Goal: Task Accomplishment & Management: Manage account settings

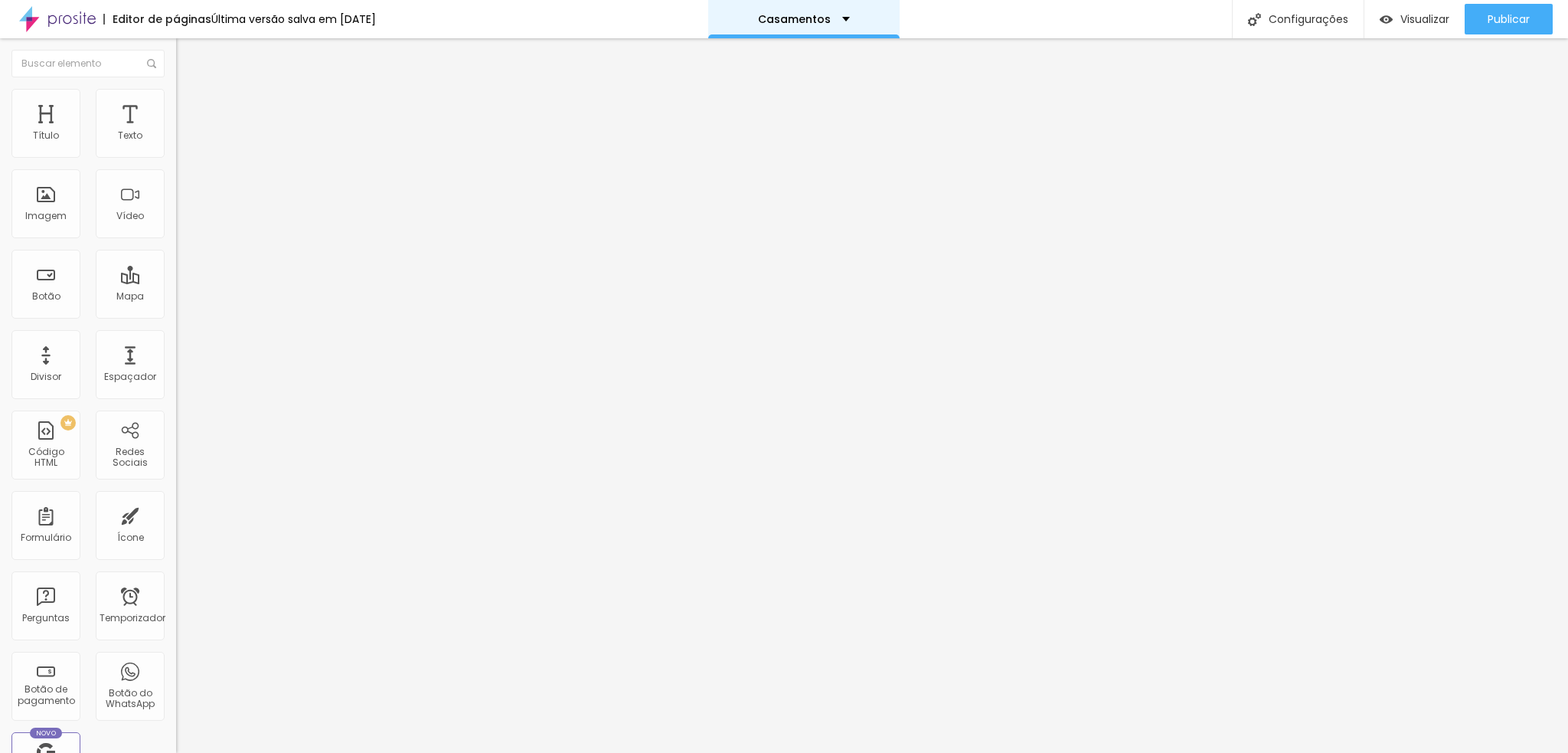
click at [849, 19] on div "Casamentos" at bounding box center [804, 19] width 92 height 11
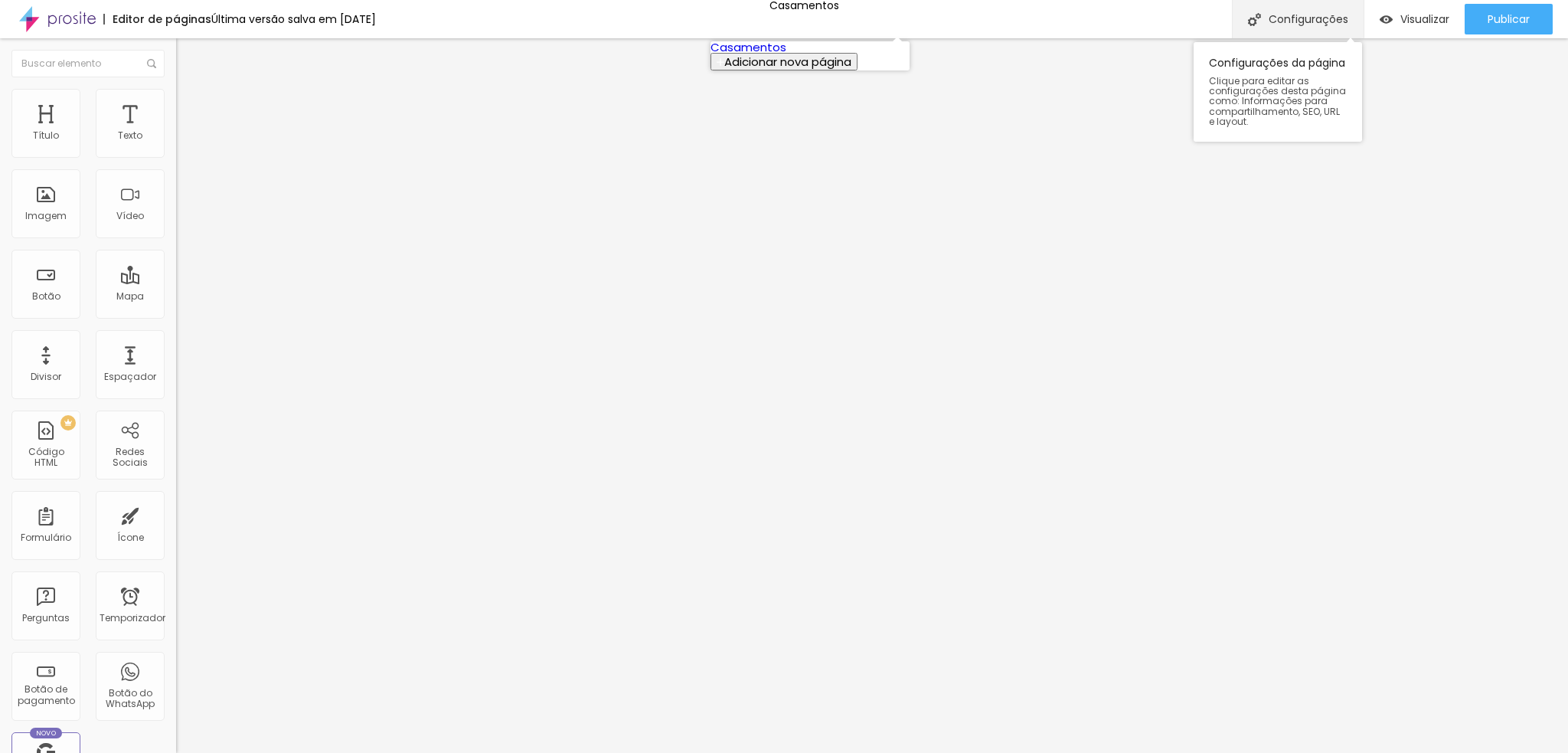
click at [1333, 10] on div "Configurações" at bounding box center [1298, 19] width 132 height 38
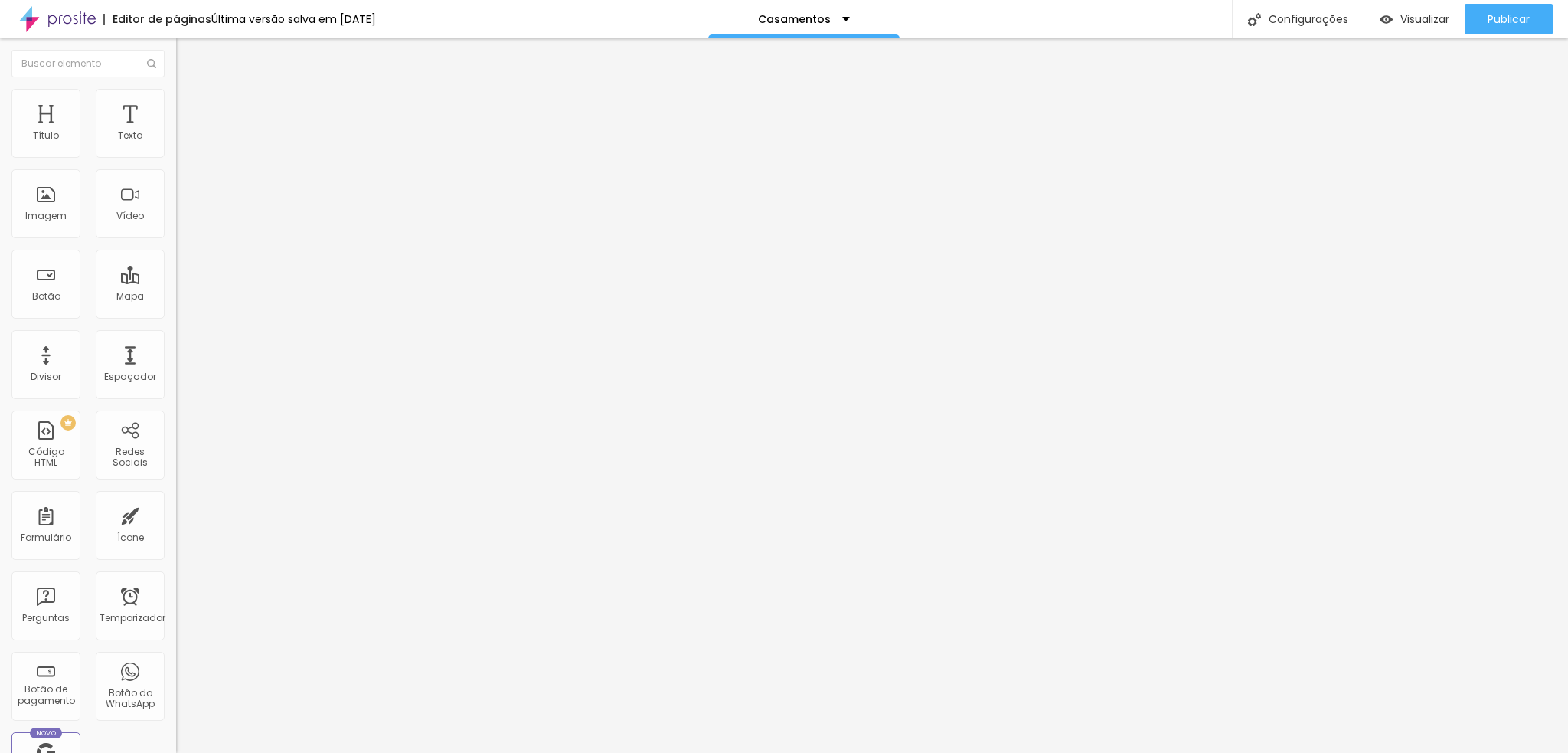
drag, startPoint x: 942, startPoint y: 603, endPoint x: 571, endPoint y: 493, distance: 387.0
paste textarea "Acreditamos que cada sorriso, cada abraço e cada olhar contam uma história únic…"
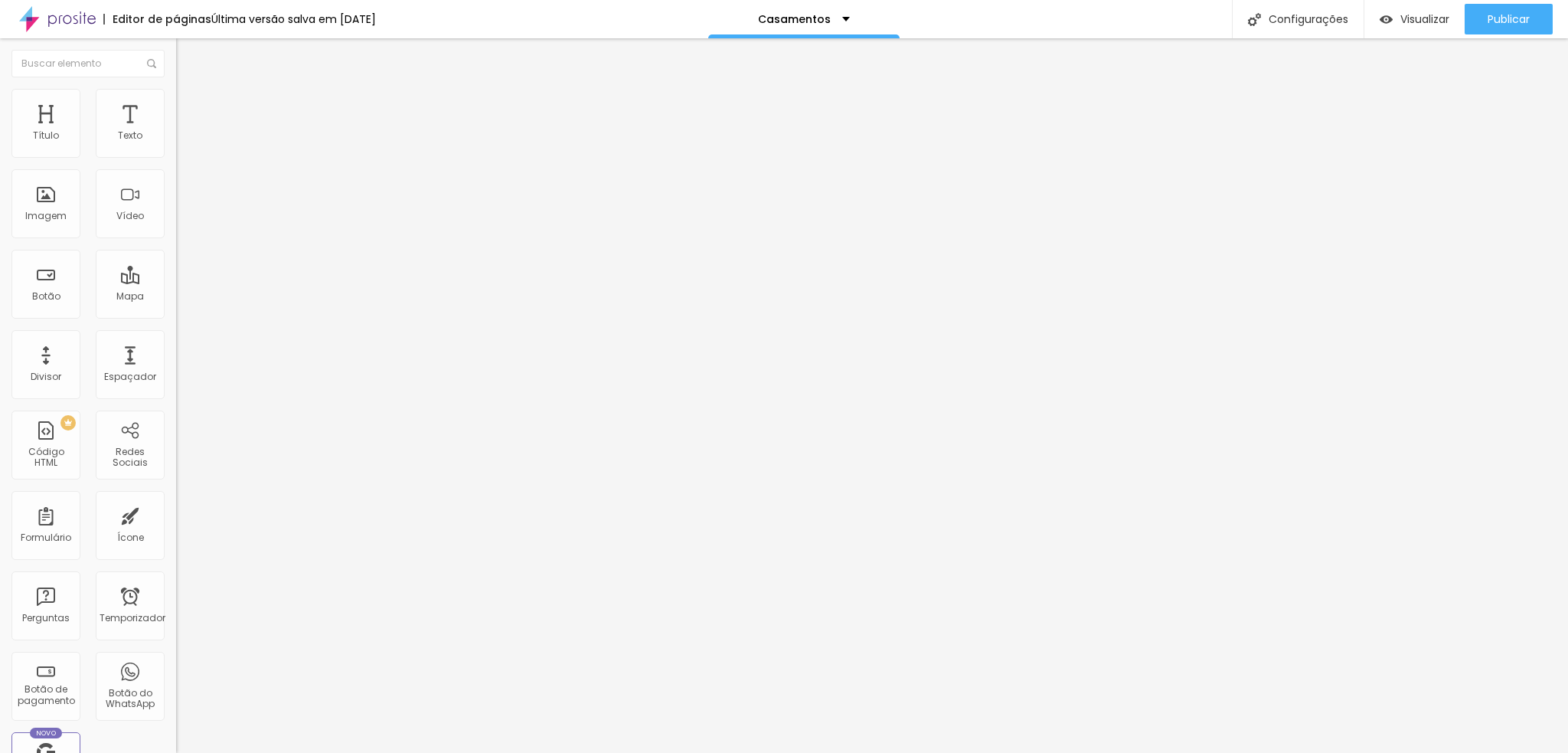
type textarea "Acreditamos que cada sorriso, cada abraço e cada olhar contam uma história únic…"
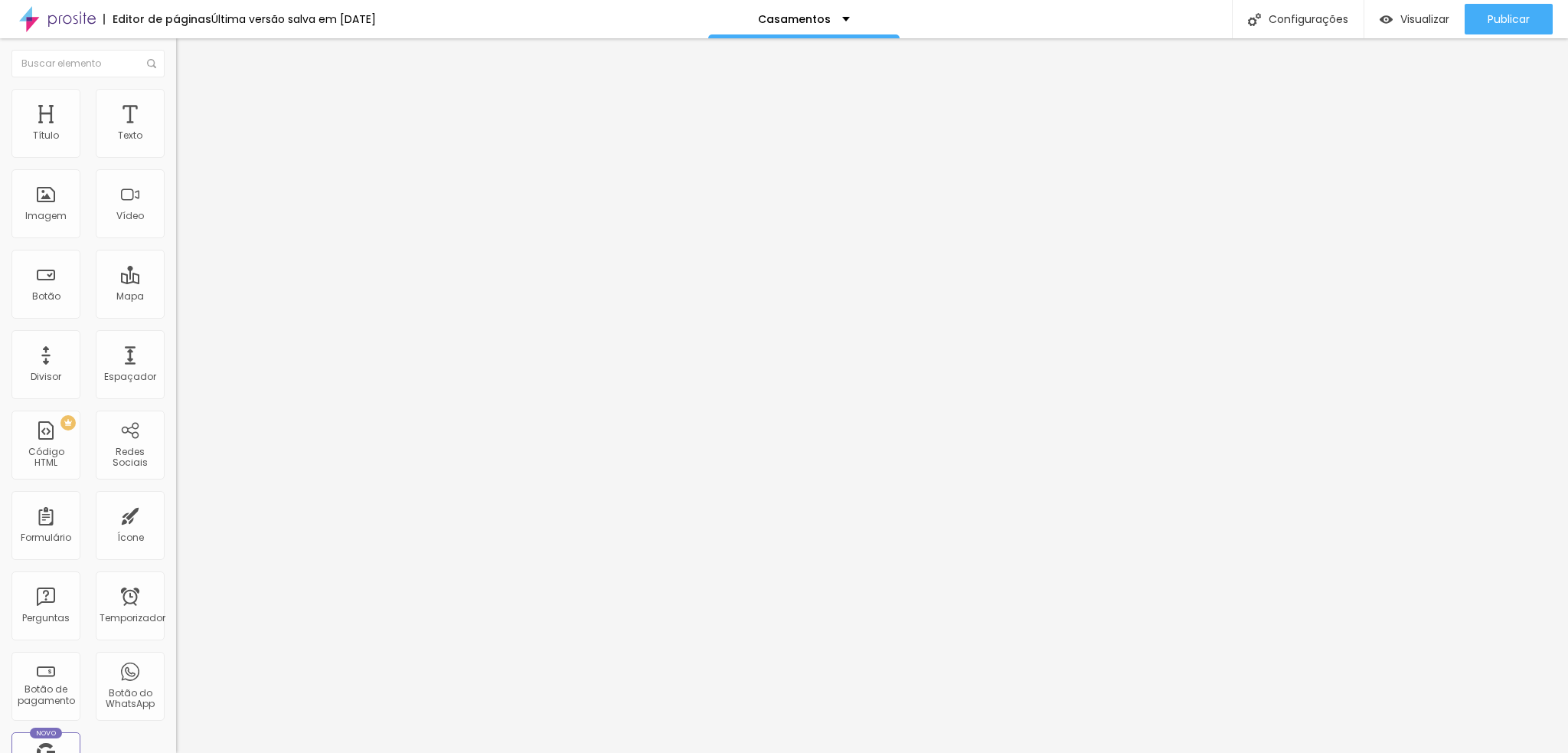
type input "May e [PERSON_NAME] - Fotógrafos de Casamentos em [GEOGRAPHIC_DATA] - SP"
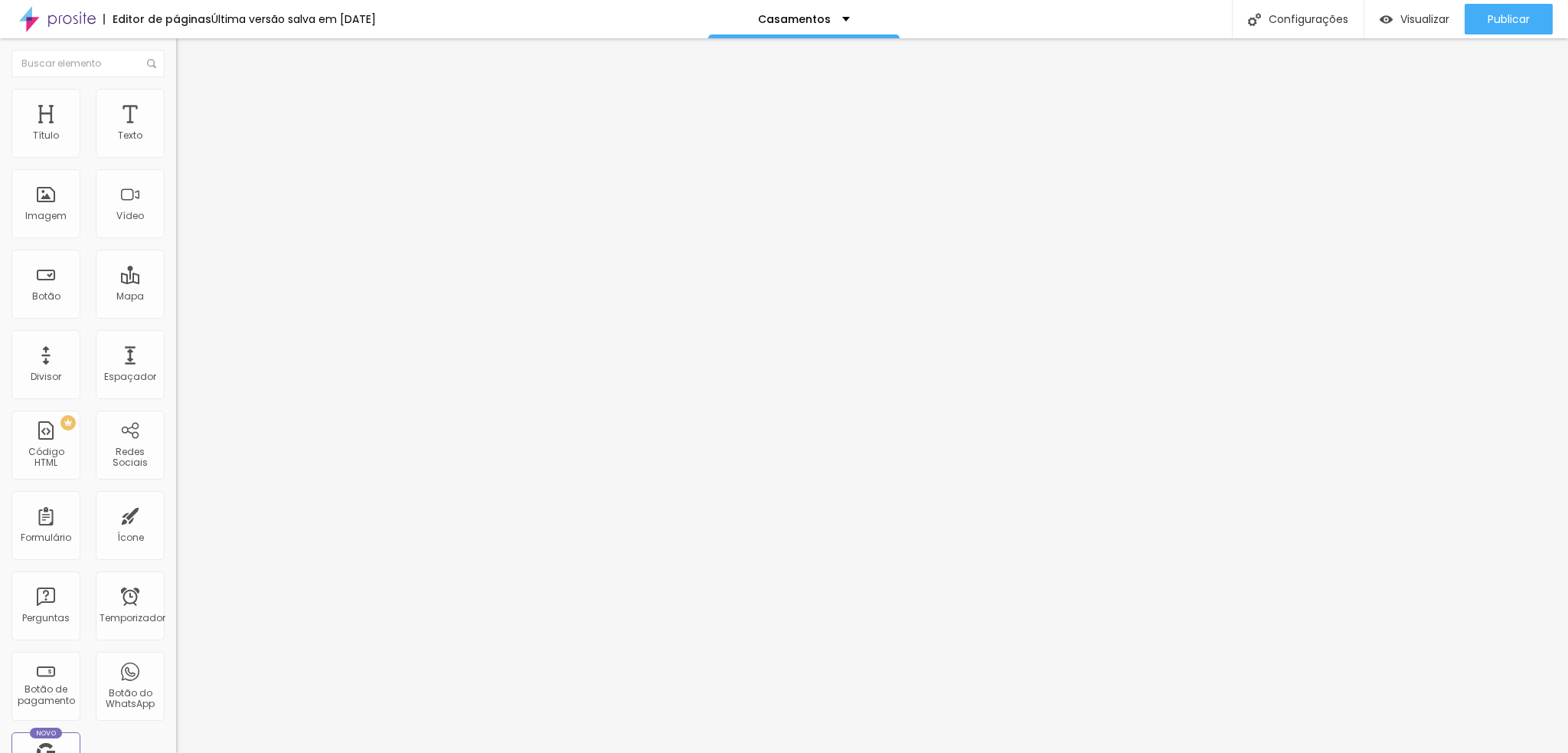
drag, startPoint x: 756, startPoint y: 361, endPoint x: 575, endPoint y: 353, distance: 181.2
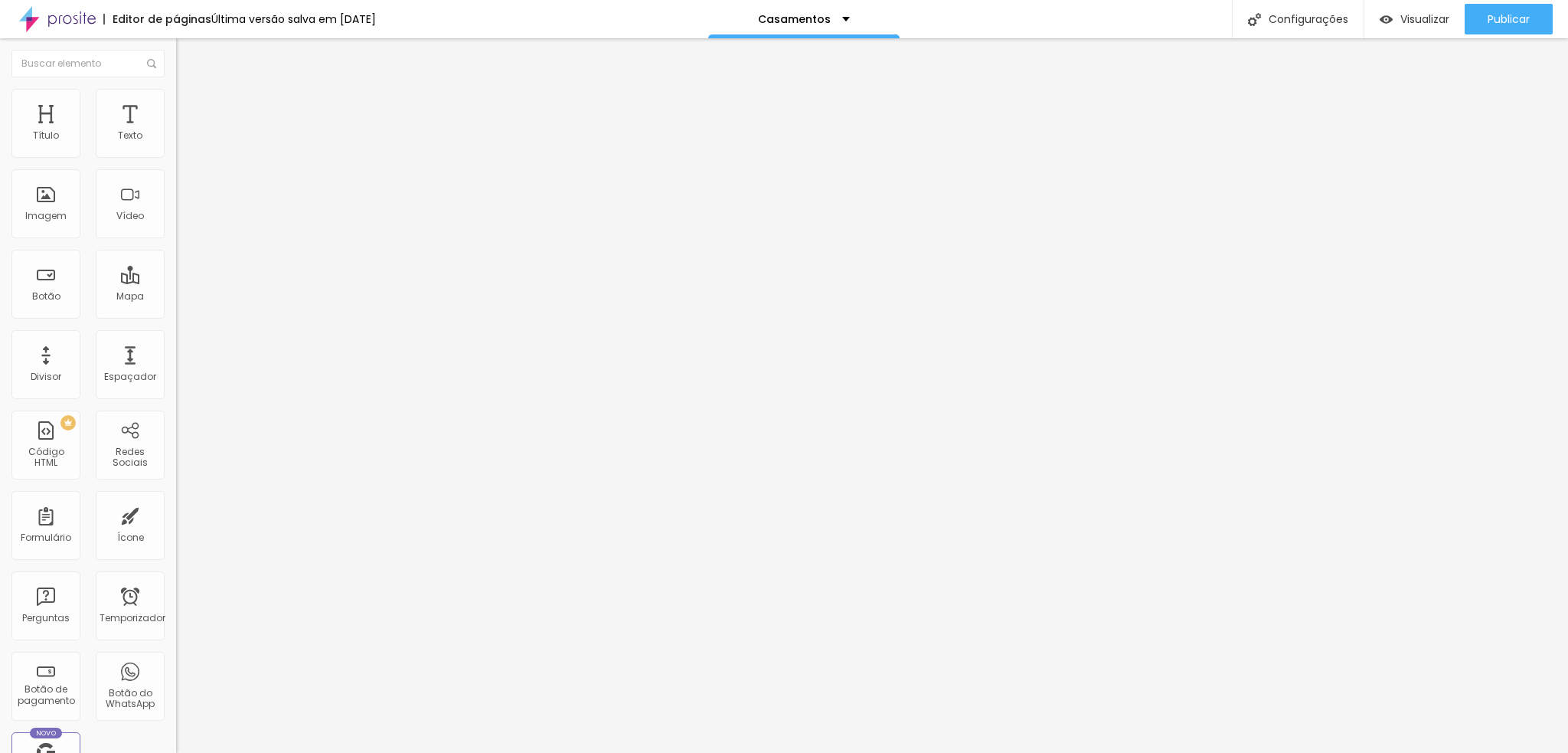
paste input "May e José - Fotógrafos de Casamentos em Tatuí"
type input "May e [PERSON_NAME] - Fotógrafos de Casamentos em [GEOGRAPHIC_DATA] - SP"
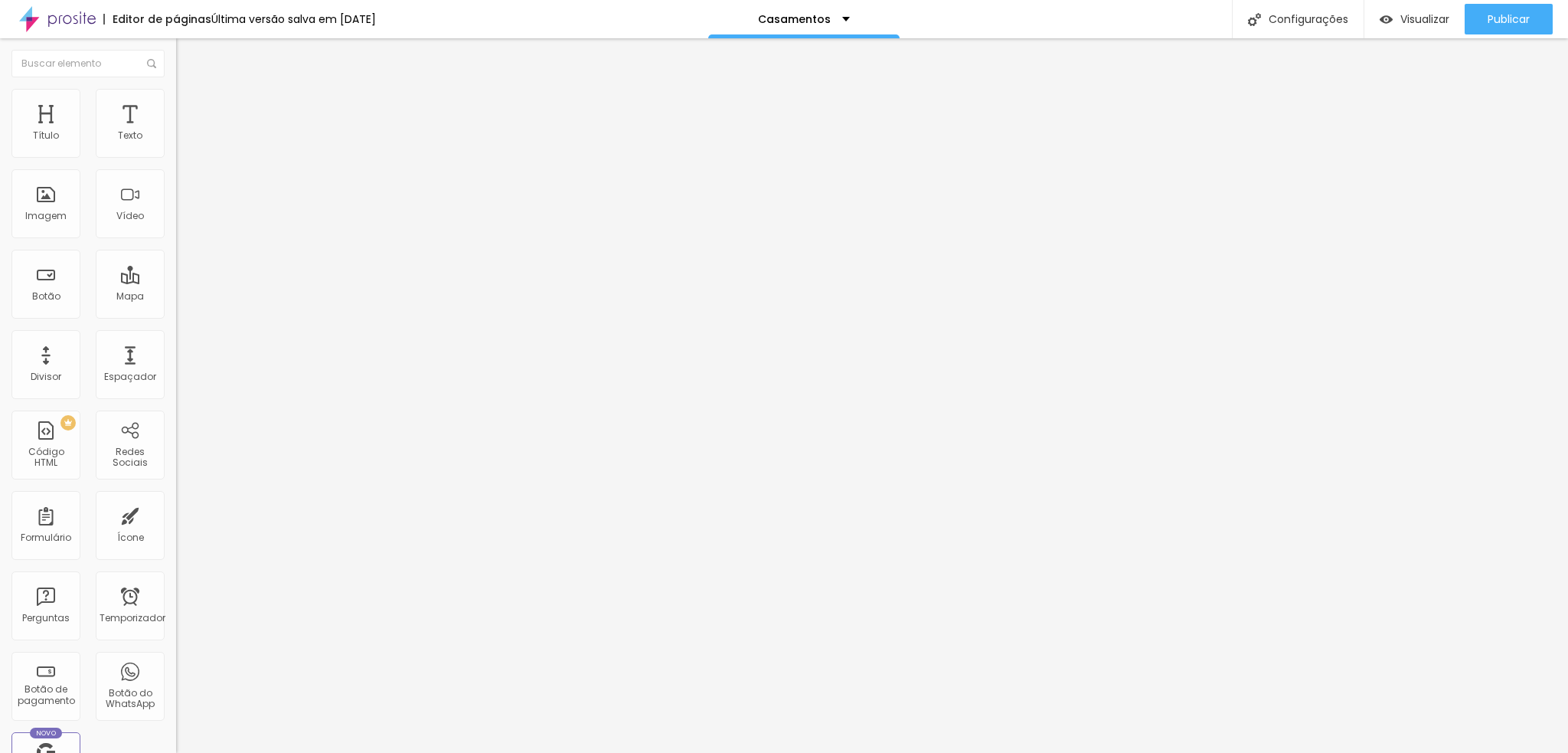
paste textarea "Acreditamos que cada sorriso, cada abraço e cada olhar contam uma história únic…"
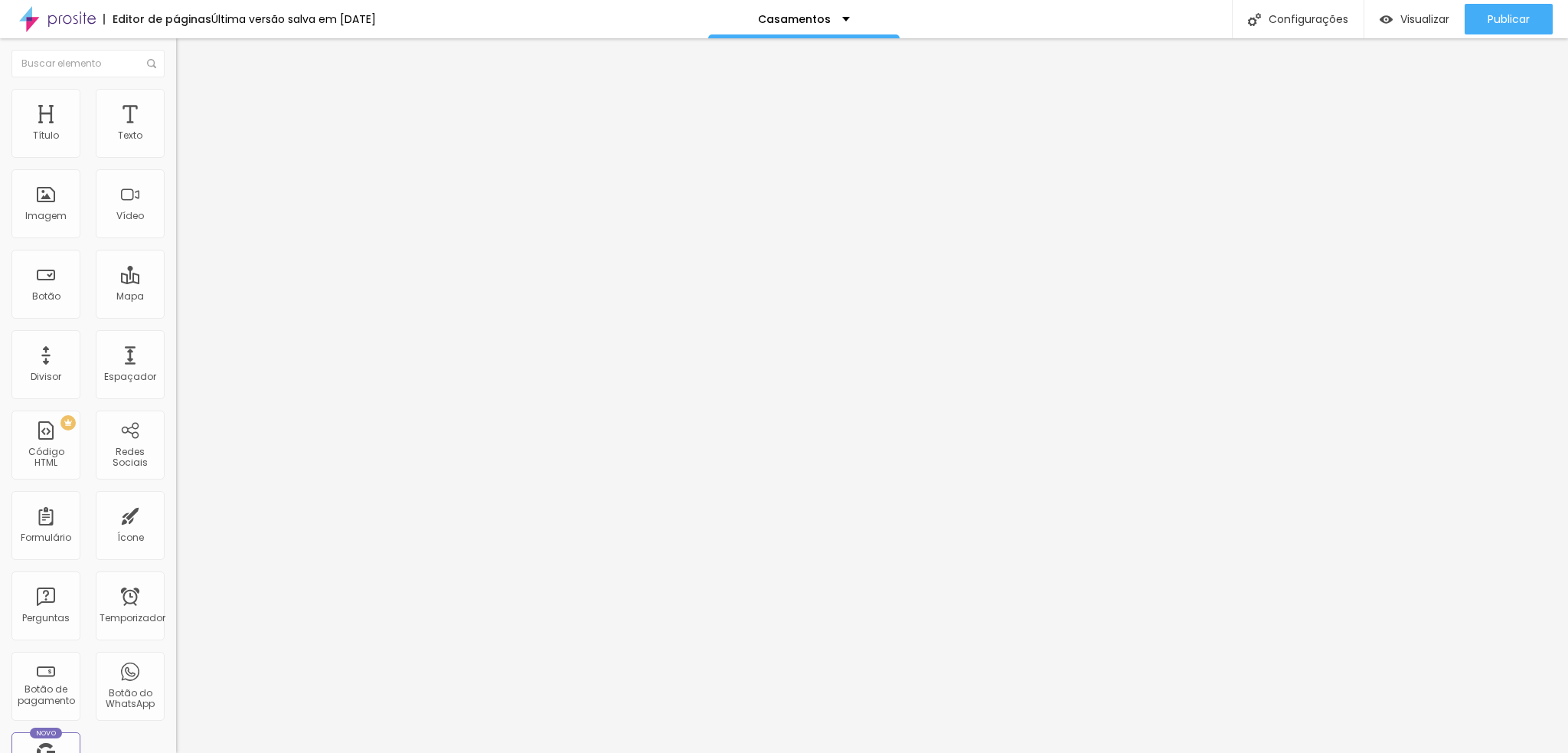
type textarea "Acreditamos que cada sorriso, cada abraço e cada olhar contam uma história únic…"
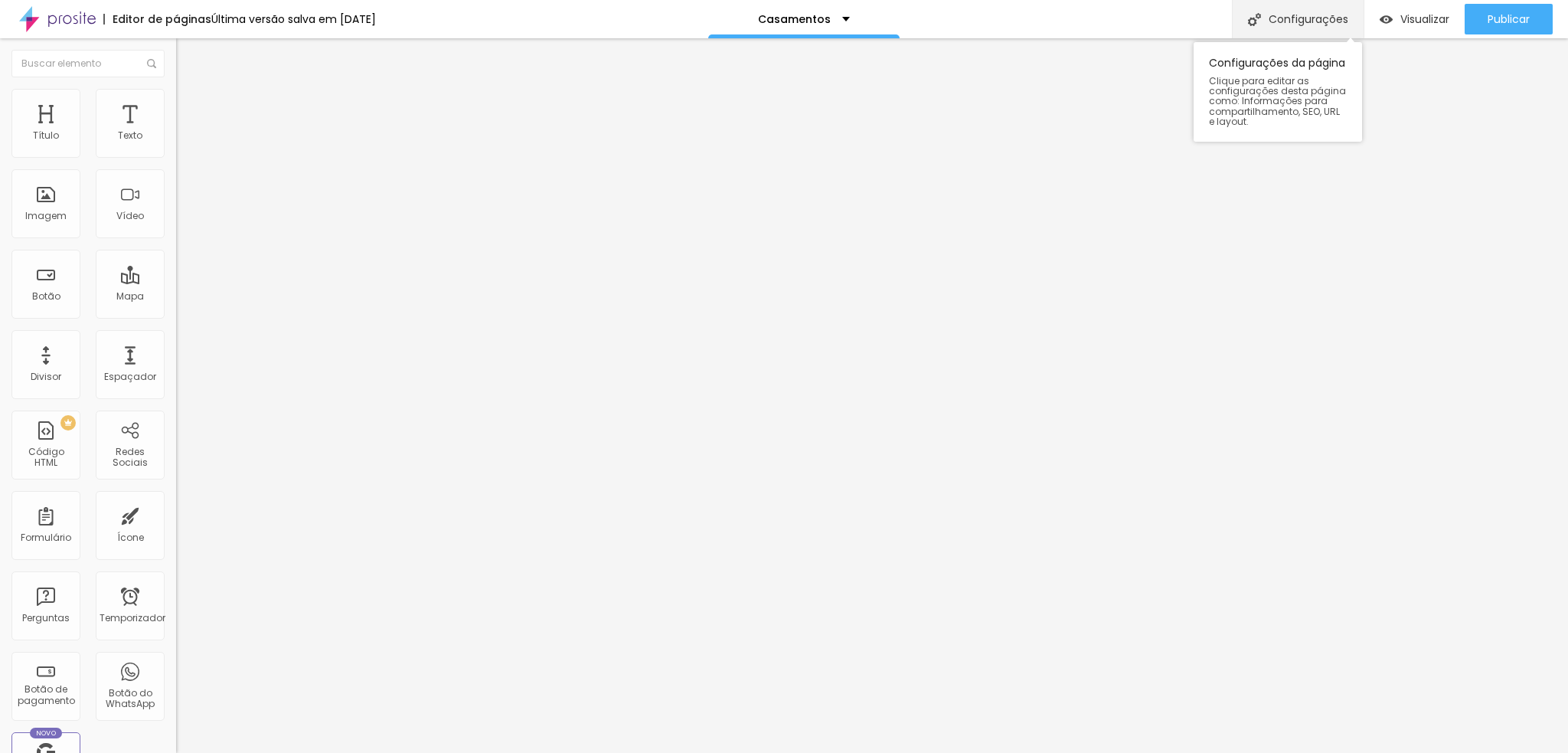
click at [1292, 16] on font "Configurações" at bounding box center [1309, 19] width 80 height 15
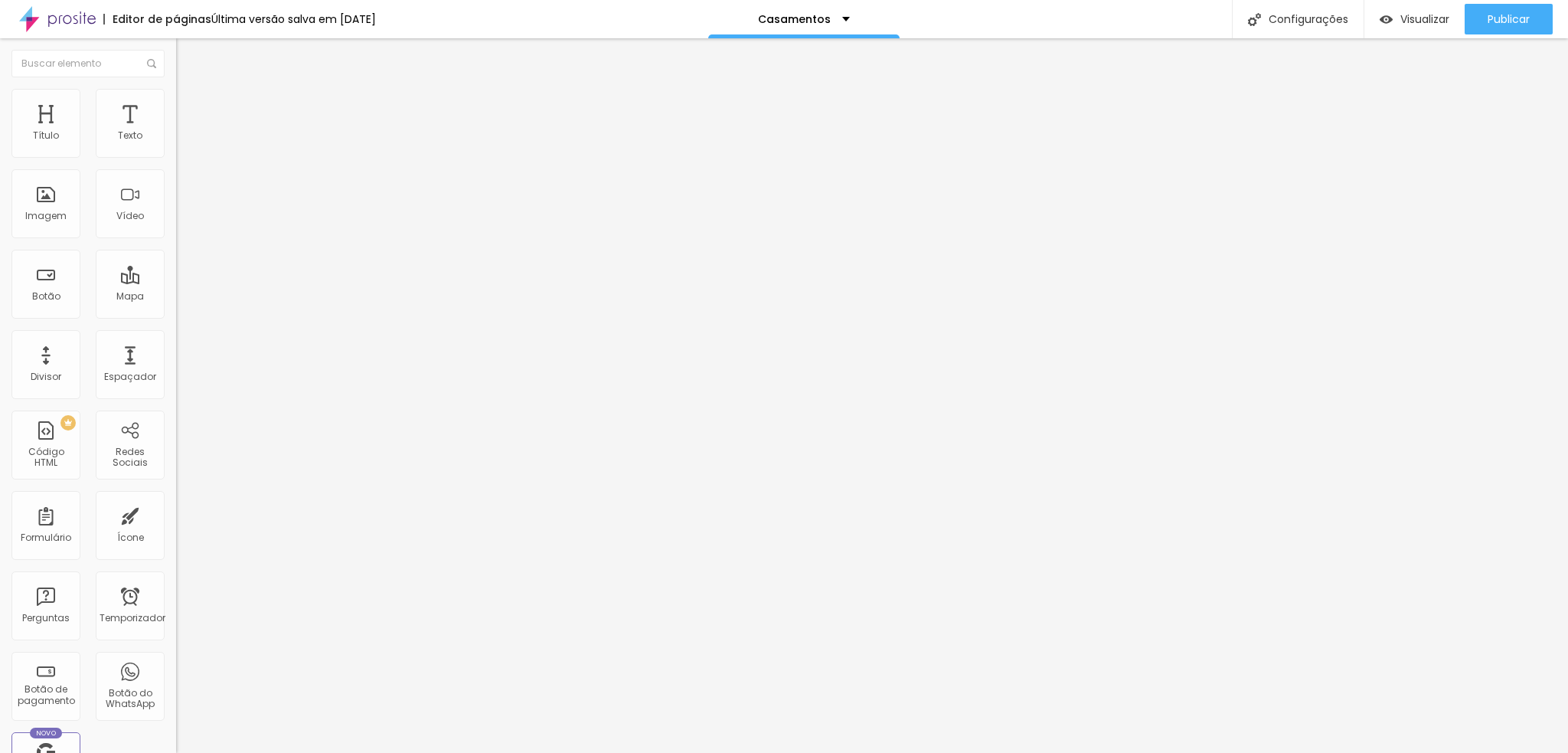
click at [1412, 12] on font "Visualizar" at bounding box center [1425, 19] width 49 height 15
